Goal: Task Accomplishment & Management: Complete application form

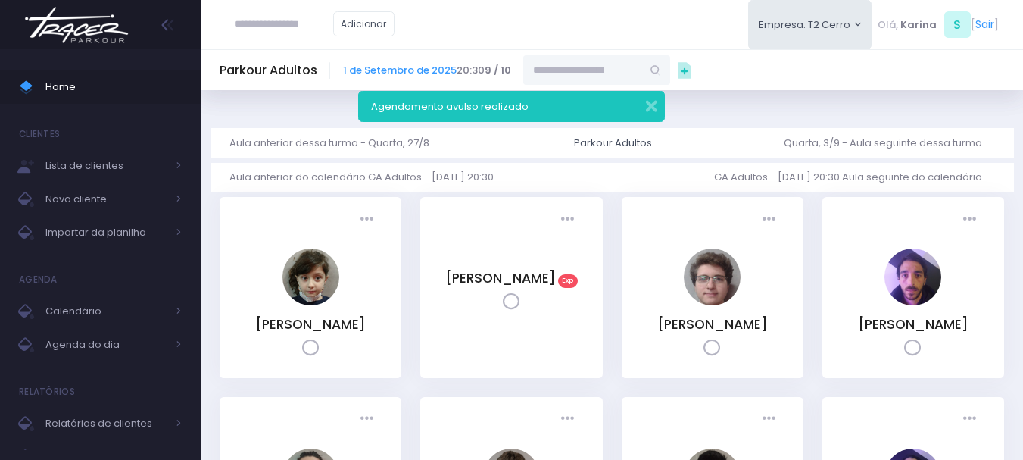
click at [56, 19] on img at bounding box center [76, 24] width 115 height 53
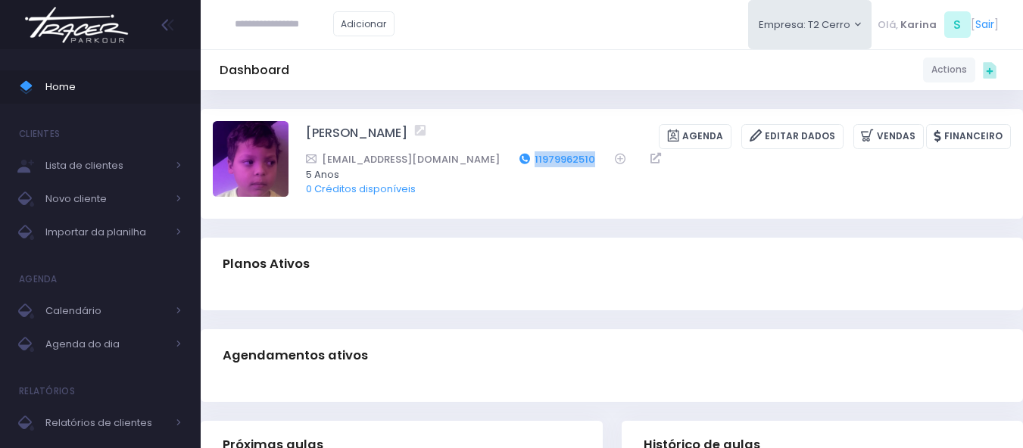
drag, startPoint x: 517, startPoint y: 154, endPoint x: 497, endPoint y: 159, distance: 20.2
click at [497, 159] on div "danieleglima83@gmail.com 11979962510" at bounding box center [648, 159] width 685 height 16
copy div "11979962510"
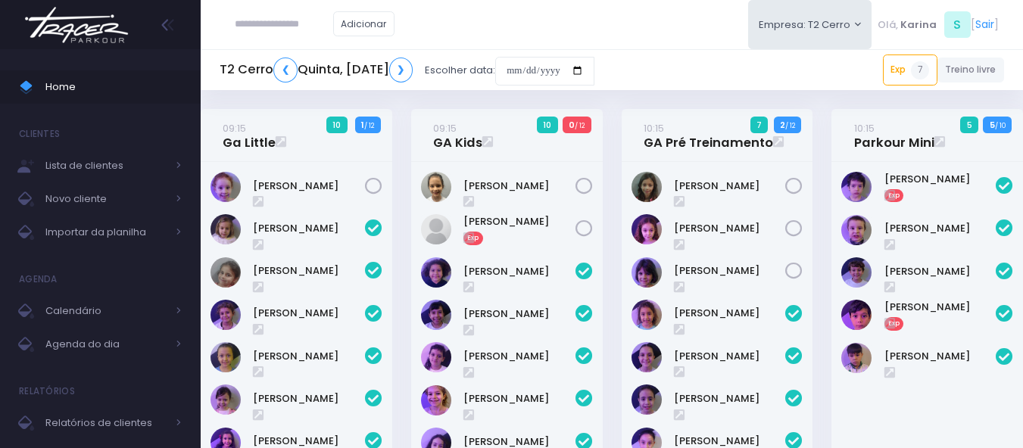
click at [276, 33] on input "text" at bounding box center [284, 24] width 98 height 29
paste input "**********"
click at [279, 21] on input "**********" at bounding box center [284, 24] width 98 height 29
drag, startPoint x: 309, startPoint y: 22, endPoint x: 206, endPoint y: 20, distance: 103.0
click at [206, 20] on div "**********" at bounding box center [612, 24] width 822 height 49
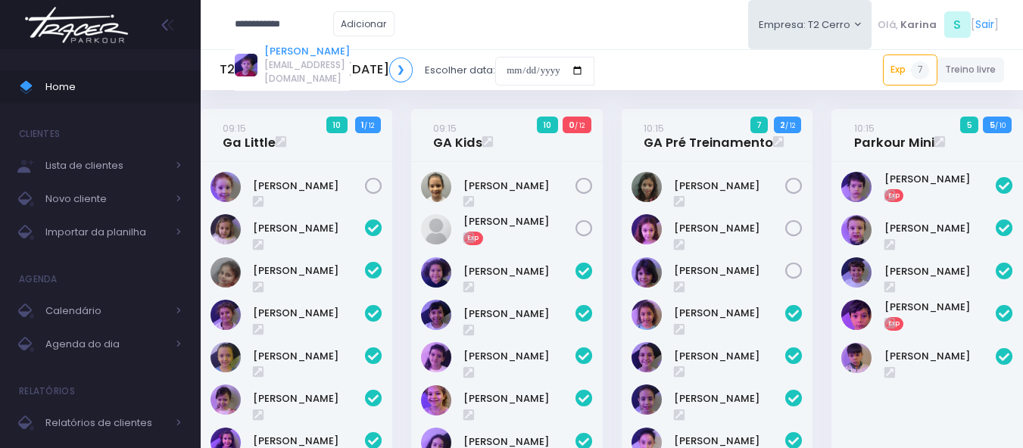
click at [330, 53] on link "André Thormann Poyart" at bounding box center [307, 51] width 86 height 15
type input "**********"
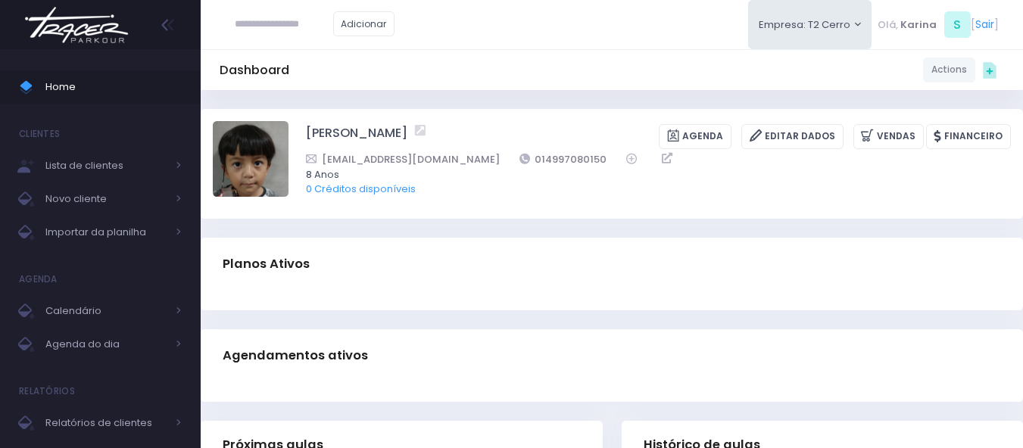
scroll to position [0, 3]
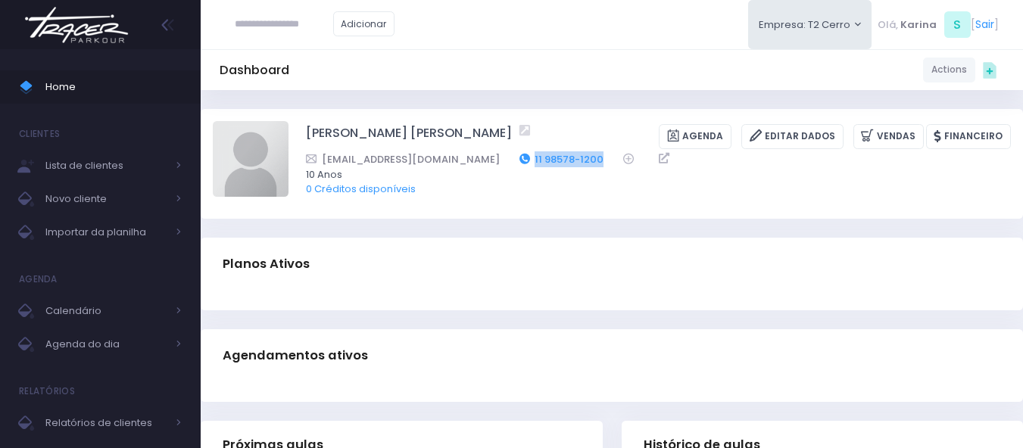
drag, startPoint x: 554, startPoint y: 160, endPoint x: 478, endPoint y: 164, distance: 75.8
click at [478, 164] on div "[EMAIL_ADDRESS][DOMAIN_NAME] 11 98578-1200" at bounding box center [648, 159] width 685 height 16
copy link "11 98578-1200"
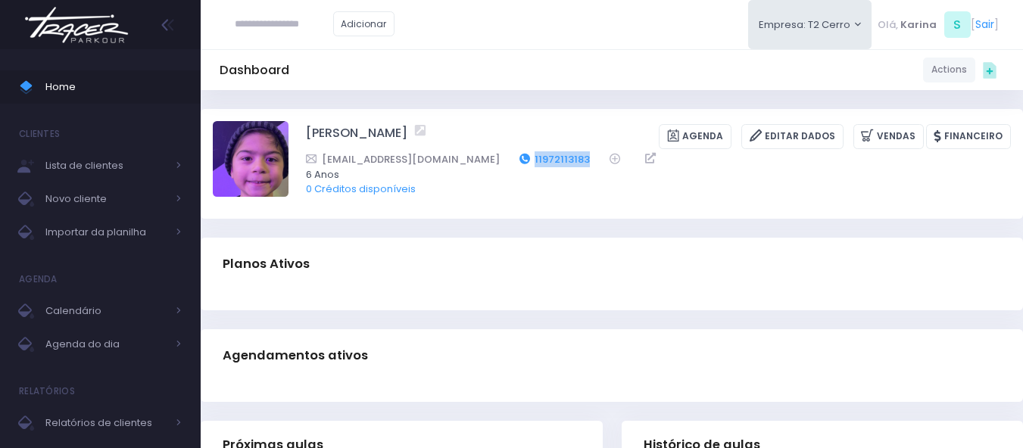
drag, startPoint x: 569, startPoint y: 157, endPoint x: 512, endPoint y: 160, distance: 56.9
click at [512, 160] on div "Daniela.oliveira081@gmail.com 11972113183" at bounding box center [648, 159] width 685 height 16
copy link "11972113183"
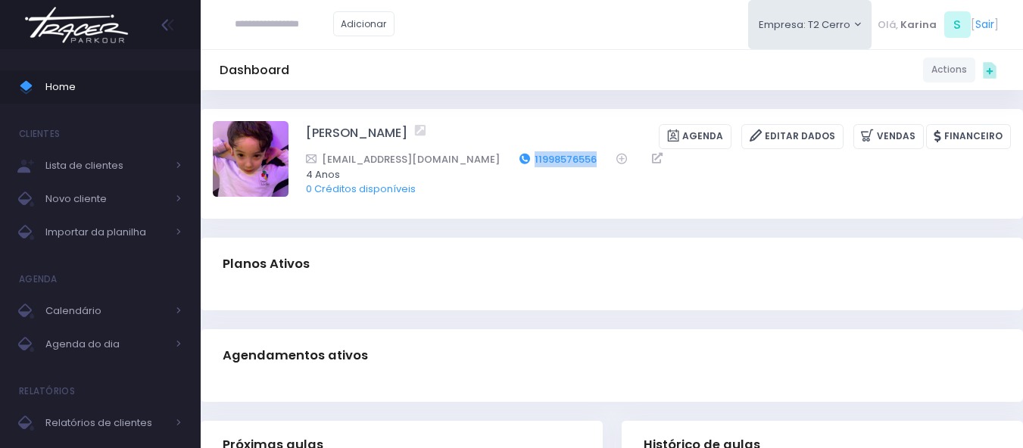
drag, startPoint x: 564, startPoint y: 160, endPoint x: 495, endPoint y: 160, distance: 68.9
click at [495, 160] on div "Tati_salvitti@yahoo.com.br 11998576556" at bounding box center [648, 159] width 685 height 16
copy link "11998576556"
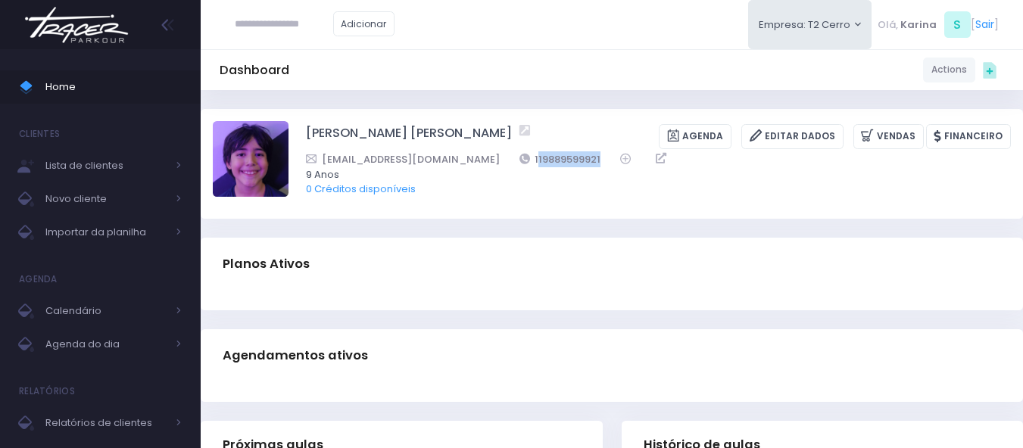
drag, startPoint x: 570, startPoint y: 159, endPoint x: 392, endPoint y: 1, distance: 238.1
click at [499, 158] on div "Telmasantos78@bol.com.br 119889599921" at bounding box center [648, 159] width 685 height 16
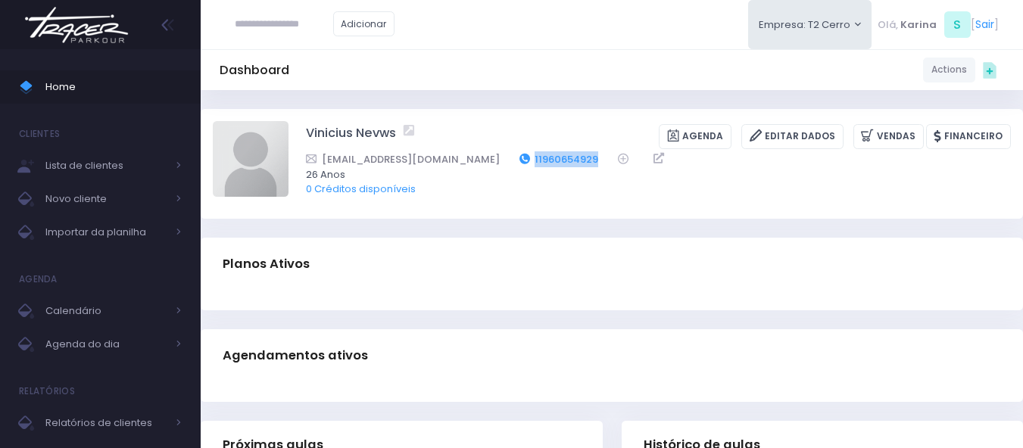
drag, startPoint x: 572, startPoint y: 160, endPoint x: 499, endPoint y: 154, distance: 73.6
click at [499, 154] on div "[EMAIL_ADDRESS][DOMAIN_NAME] 11960654929" at bounding box center [648, 159] width 685 height 16
copy link "11960654929"
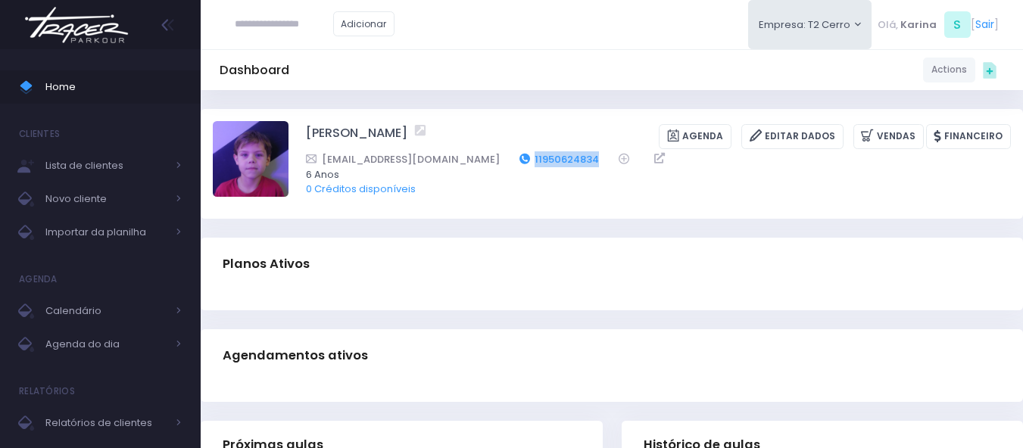
drag, startPoint x: 566, startPoint y: 158, endPoint x: 483, endPoint y: 159, distance: 83.3
click at [487, 164] on div "[EMAIL_ADDRESS][DOMAIN_NAME] 11950624834" at bounding box center [648, 159] width 685 height 16
copy div "11950624834"
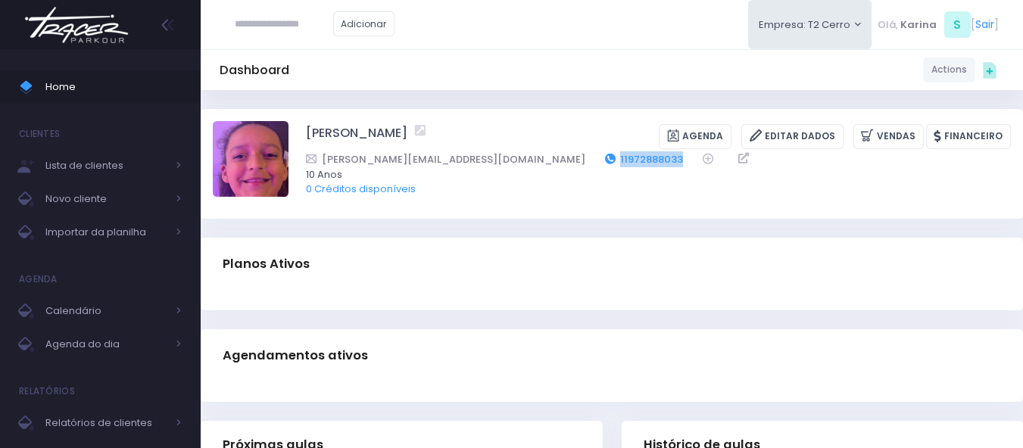
drag, startPoint x: 543, startPoint y: 157, endPoint x: 496, endPoint y: 160, distance: 47.0
click at [496, 160] on div "camilla.fozzati@hotmail.com 11972888033" at bounding box center [648, 159] width 685 height 16
copy div "11972888033"
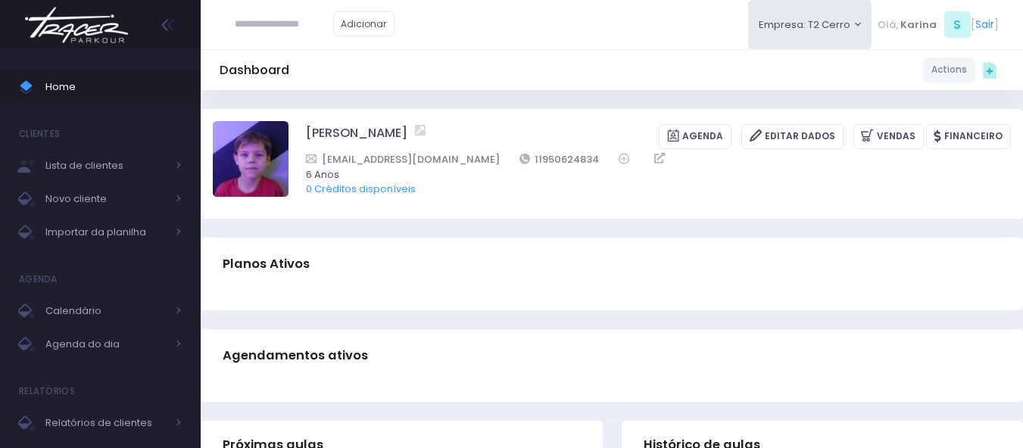
click at [83, 19] on img at bounding box center [76, 24] width 115 height 53
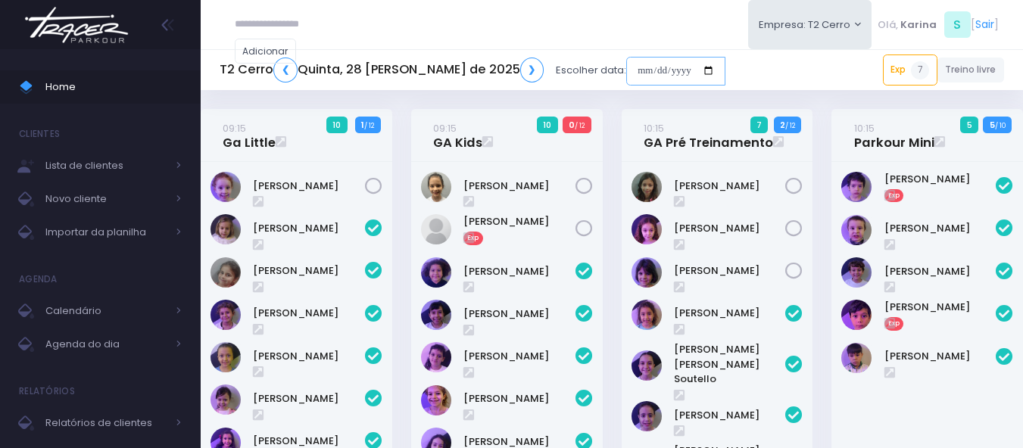
click at [647, 72] on input "date" at bounding box center [675, 71] width 99 height 29
click at [641, 79] on input "date" at bounding box center [675, 71] width 99 height 29
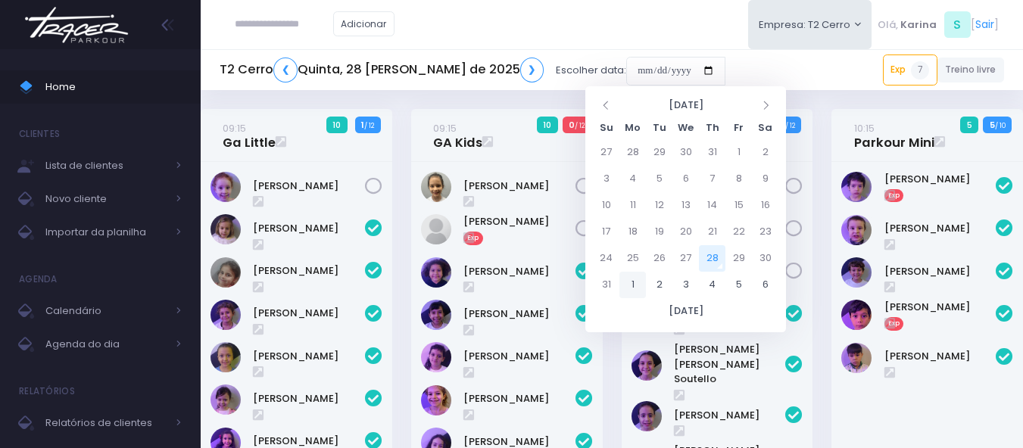
click at [630, 283] on td "1" at bounding box center [632, 285] width 26 height 26
type input "**********"
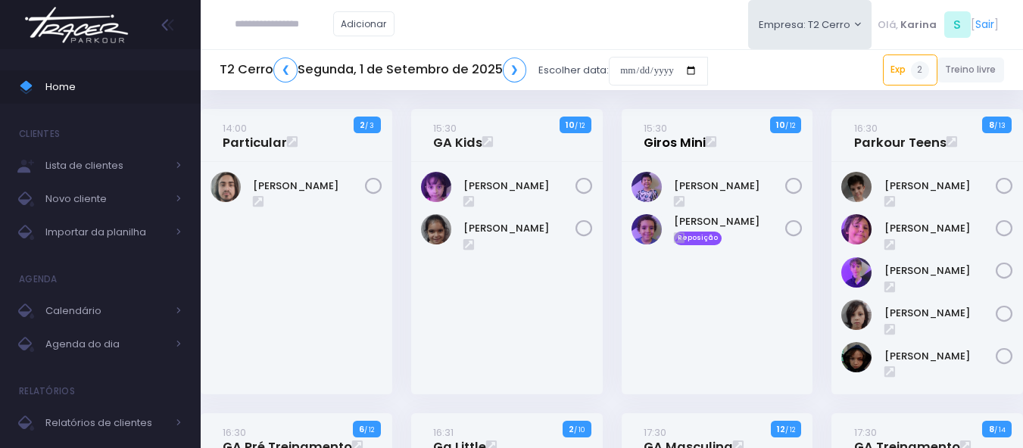
click at [660, 147] on link "15:30 Giros Mini" at bounding box center [674, 135] width 62 height 30
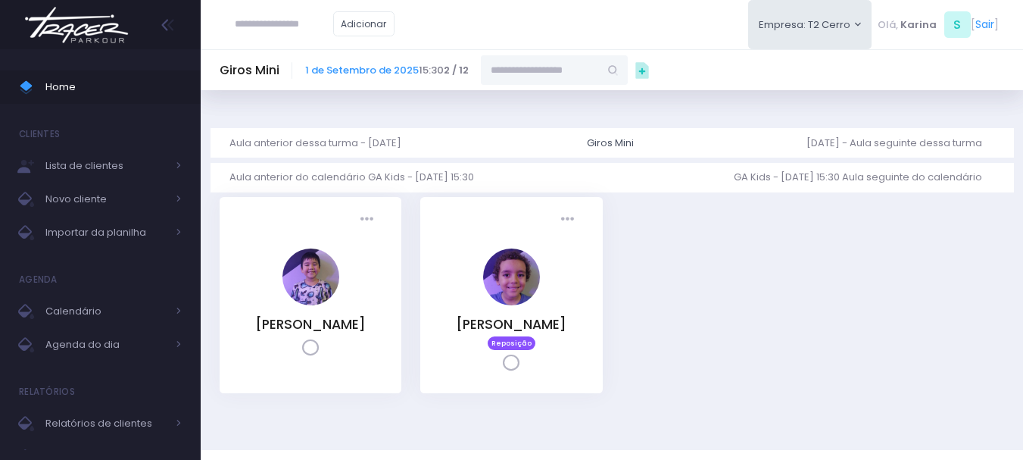
click at [559, 73] on input "text" at bounding box center [540, 69] width 118 height 29
paste input "**********"
click at [550, 92] on link "[PERSON_NAME]" at bounding box center [555, 96] width 88 height 15
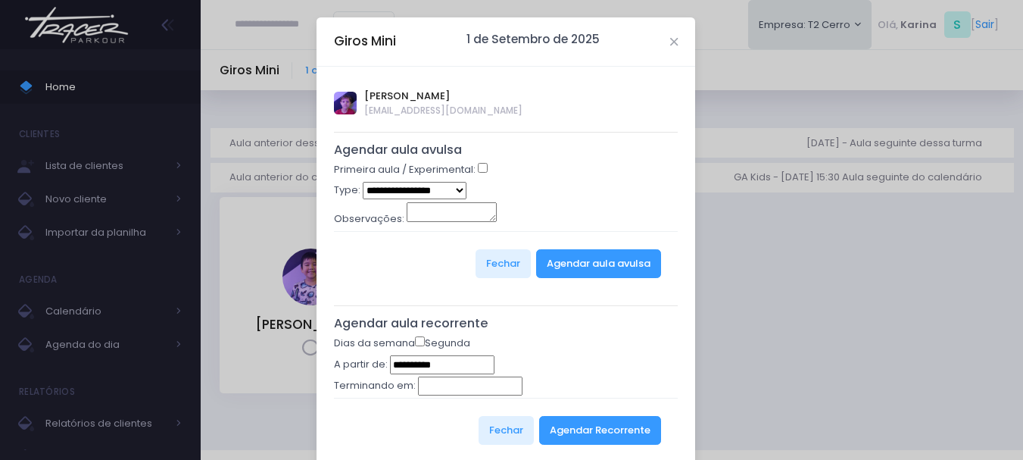
type input "**********"
select select "*"
click at [559, 150] on h5 "Agendar aula avulsa" at bounding box center [506, 149] width 344 height 15
click at [584, 180] on div "Primeira aula / Experimental:" at bounding box center [506, 172] width 344 height 20
click at [556, 262] on button "Agendar aula avulsa" at bounding box center [598, 263] width 125 height 29
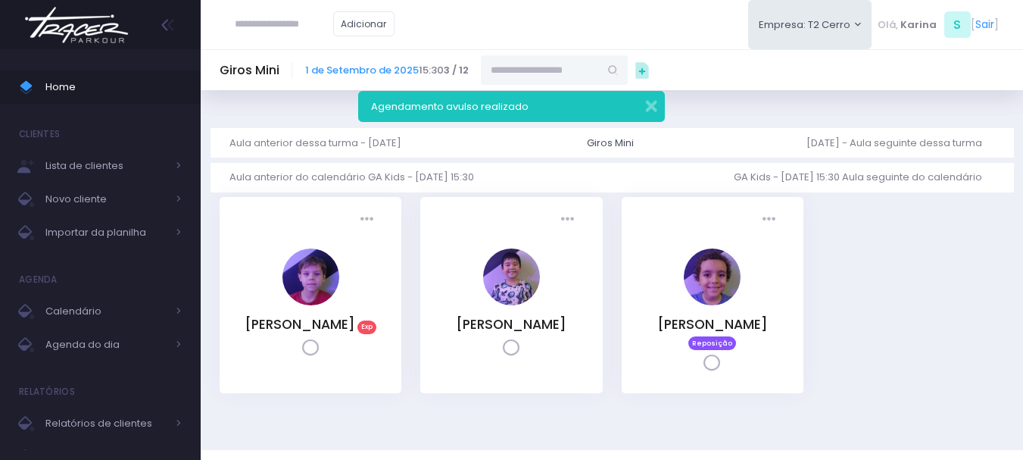
click at [64, 25] on img at bounding box center [76, 24] width 115 height 53
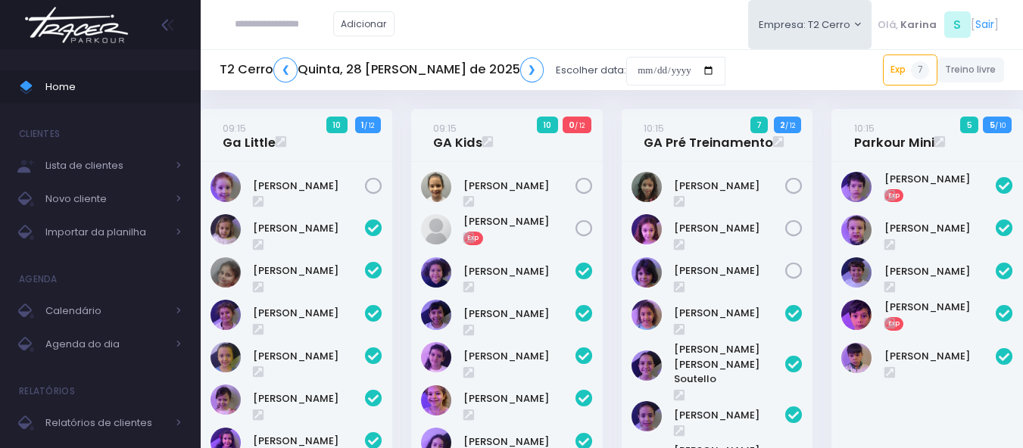
click at [86, 33] on img at bounding box center [76, 24] width 115 height 53
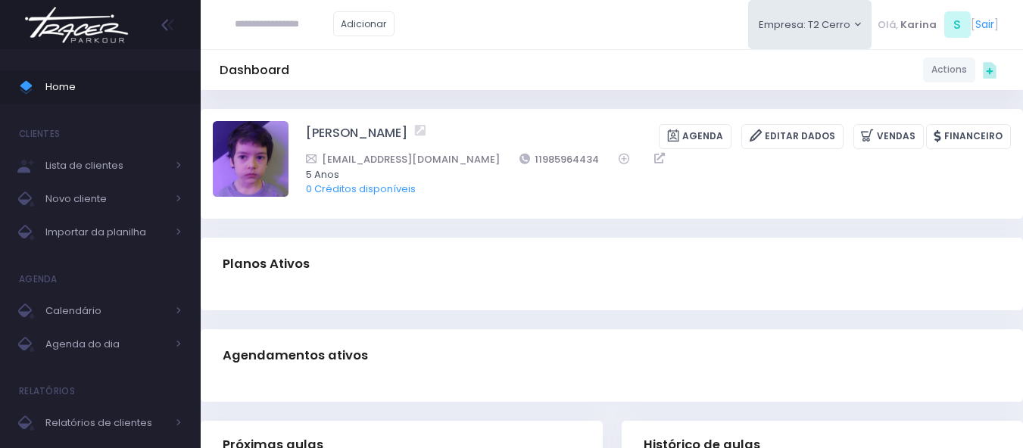
drag, startPoint x: 516, startPoint y: 161, endPoint x: 486, endPoint y: 36, distance: 129.1
click at [486, 36] on div "Adicionar Empresa: T2 Cerro T1 Faria T2 [GEOGRAPHIC_DATA][MEDICAL_DATA]" at bounding box center [612, 24] width 822 height 49
